Goal: Task Accomplishment & Management: Complete application form

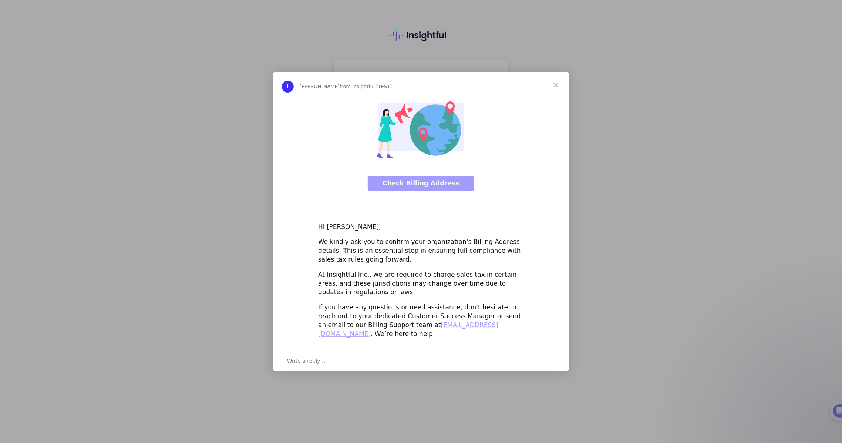
click at [556, 90] on span "Close" at bounding box center [555, 85] width 27 height 27
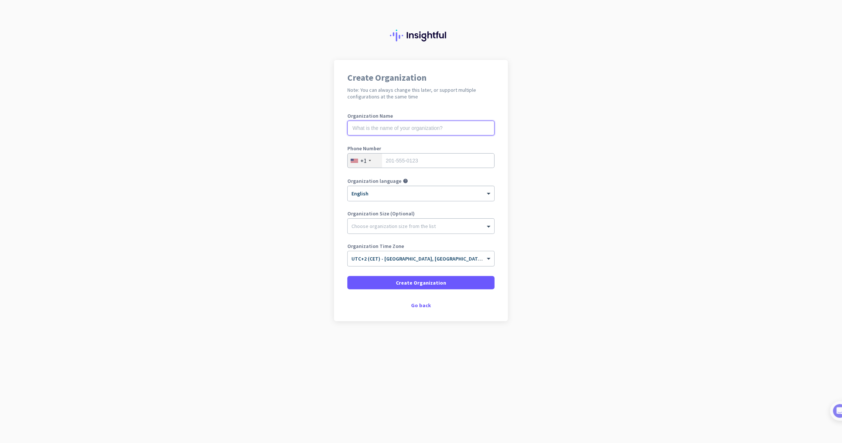
drag, startPoint x: 436, startPoint y: 126, endPoint x: 422, endPoint y: 133, distance: 16.2
click at [436, 126] on input "text" at bounding box center [420, 128] width 147 height 15
type input "test ede"
type input "2015550123"
click at [393, 286] on span at bounding box center [420, 283] width 147 height 18
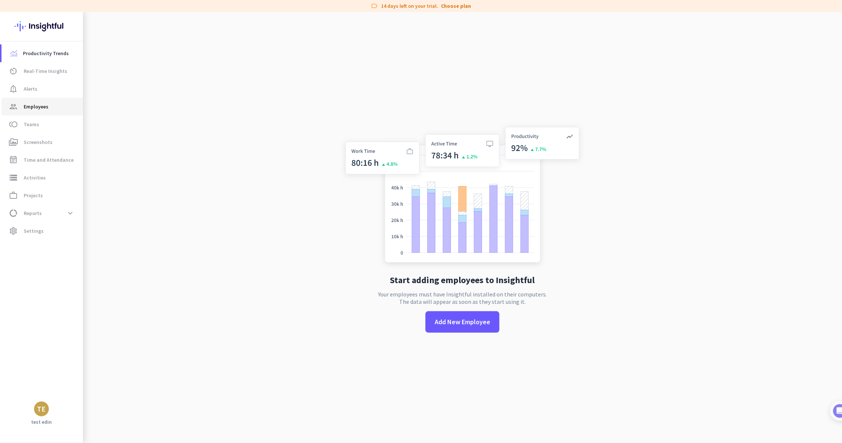
click at [63, 106] on span "group Employees" at bounding box center [42, 106] width 70 height 9
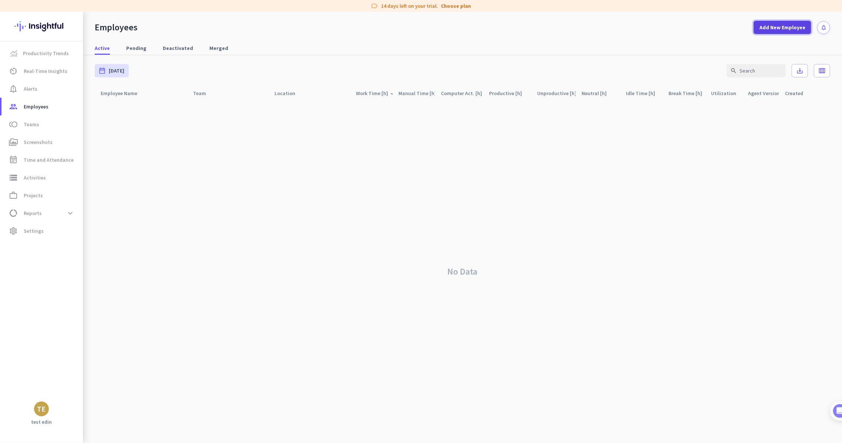
click at [762, 34] on span at bounding box center [783, 27] width 58 height 18
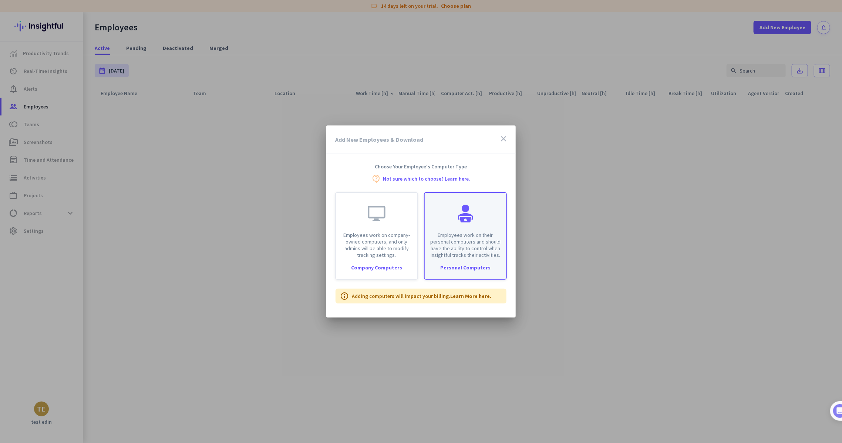
click at [459, 226] on div "Employees work on their personal computers and should have the ability to contr…" at bounding box center [465, 225] width 81 height 65
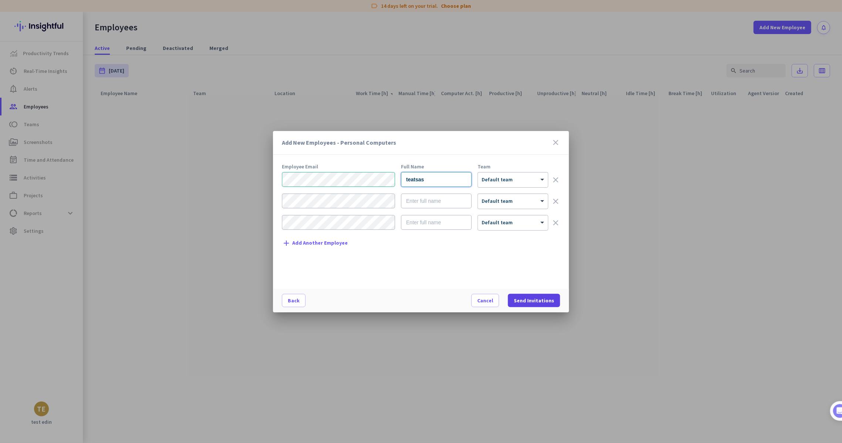
type input "teatsas"
click at [522, 295] on span at bounding box center [534, 301] width 52 height 18
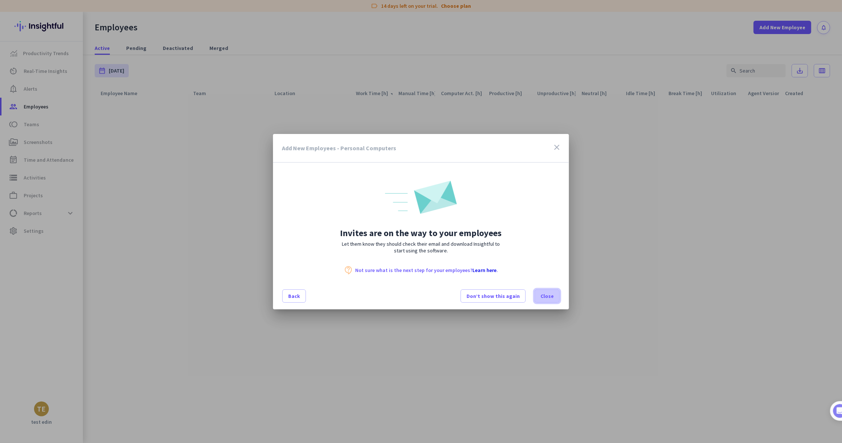
click at [557, 303] on span at bounding box center [547, 296] width 24 height 18
